Goal: Information Seeking & Learning: Learn about a topic

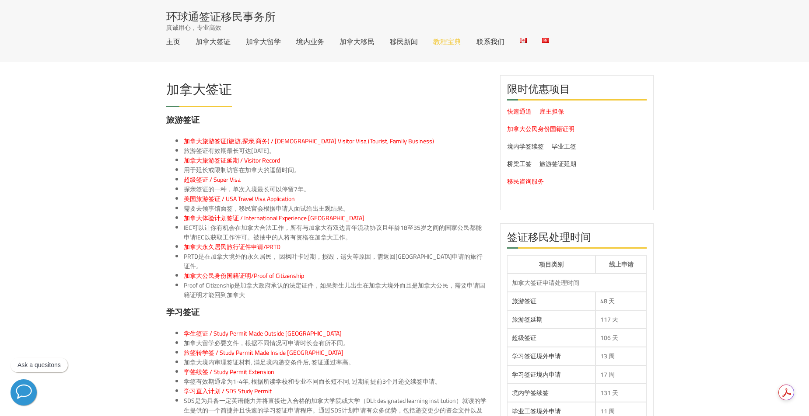
click at [454, 45] on link "教程宝典" at bounding box center [447, 41] width 28 height 7
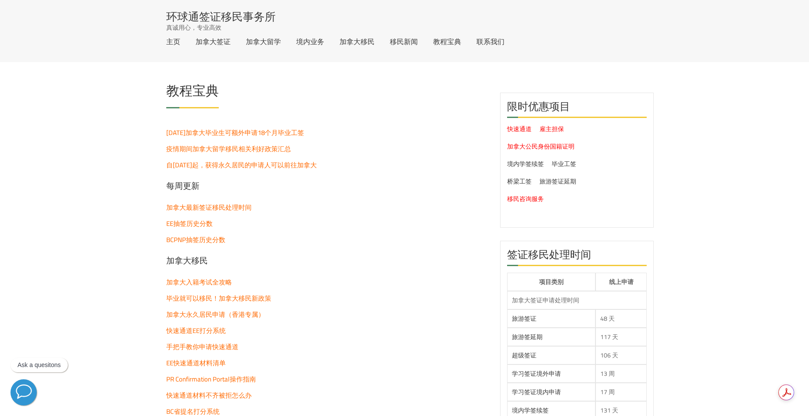
click at [381, 209] on p "加拿大最新签证移民处理时间" at bounding box center [326, 208] width 321 height 10
